Goal: Check status: Check status

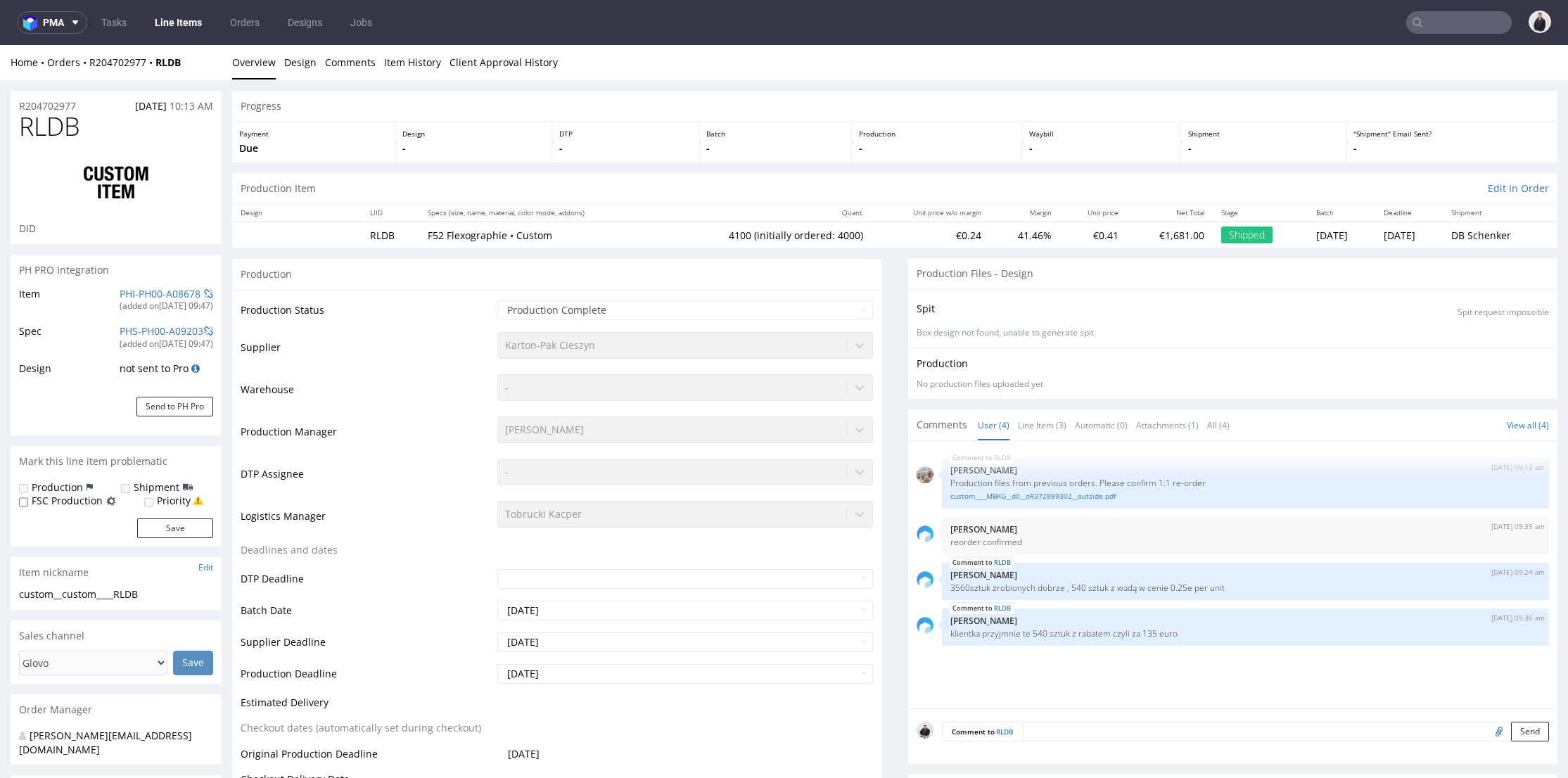
select select "in_progress"
